Goal: Task Accomplishment & Management: Manage account settings

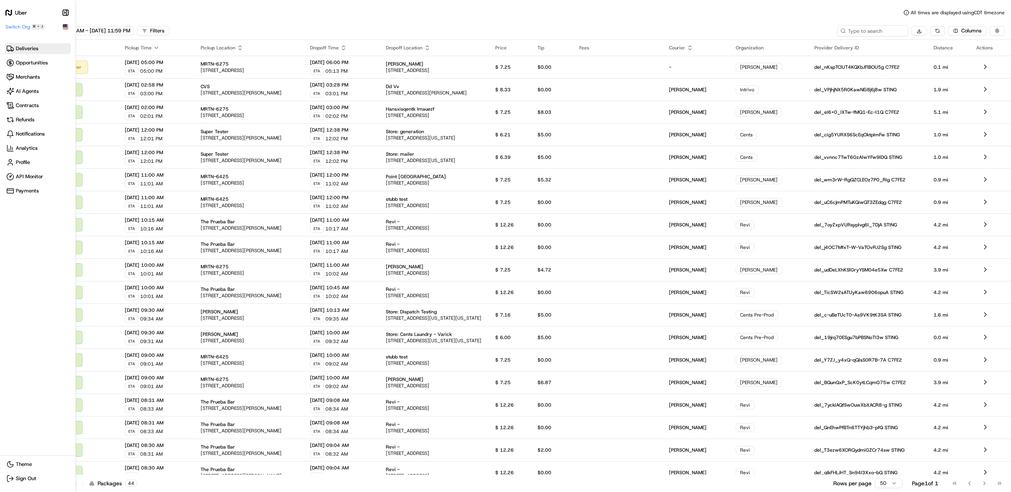
click at [18, 17] on div "Uber Make sidebar auto shrink Switch Org ⌘ + J" at bounding box center [38, 19] width 66 height 23
click at [18, 22] on div "Uber Make sidebar auto shrink Switch Org ⌘ + J" at bounding box center [38, 19] width 66 height 23
click at [18, 24] on span "Switch Org" at bounding box center [18, 27] width 24 height 6
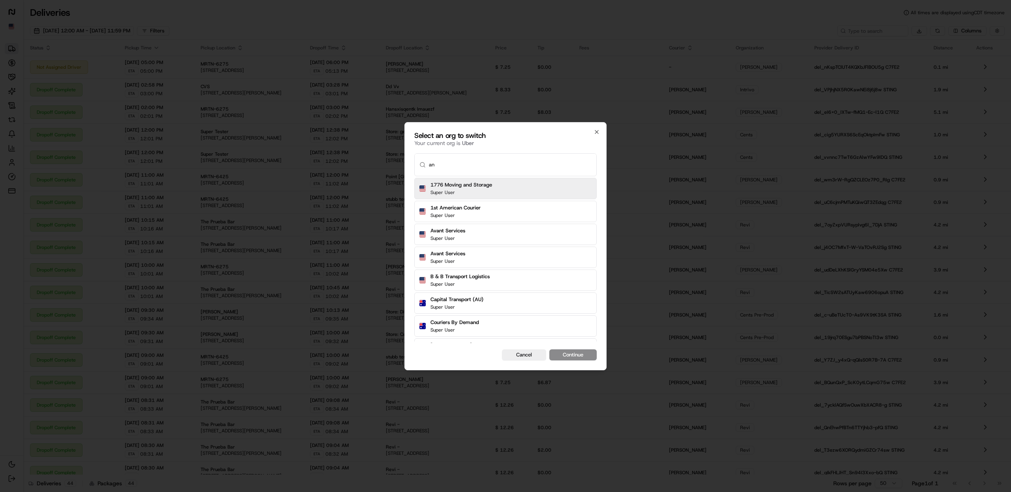
type input "a"
type input "[PERSON_NAME]"
click at [485, 186] on div "[PERSON_NAME] Org Super User" at bounding box center [505, 188] width 183 height 21
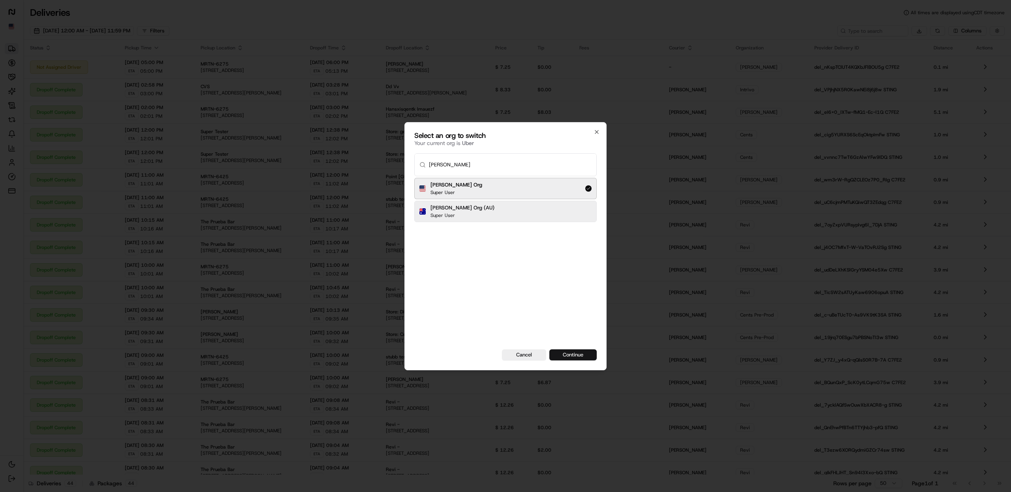
click at [584, 355] on button "Continue" at bounding box center [573, 354] width 47 height 11
